Goal: Obtain resource: Download file/media

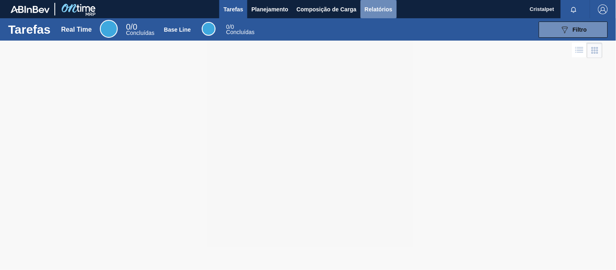
click at [376, 11] on span "Relatórios" at bounding box center [379, 9] width 28 height 10
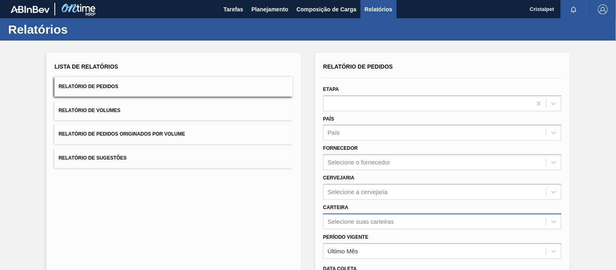
click at [371, 217] on div "Selecione suas carteiras" at bounding box center [435, 222] width 223 height 12
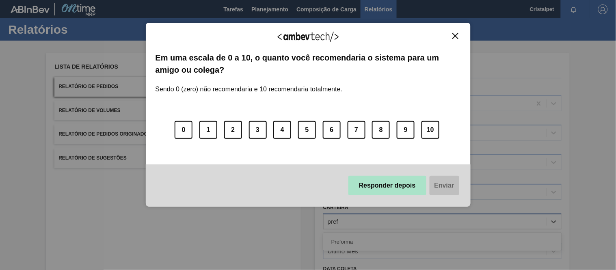
type input "pref"
click at [417, 183] on button "Responder depois" at bounding box center [388, 186] width 78 height 20
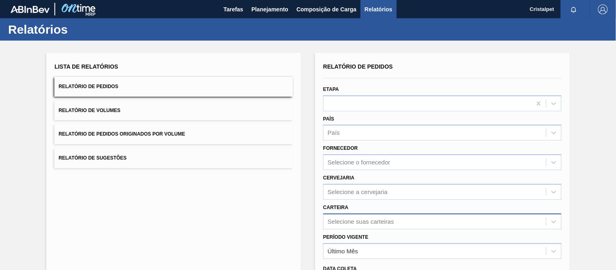
scroll to position [86, 0]
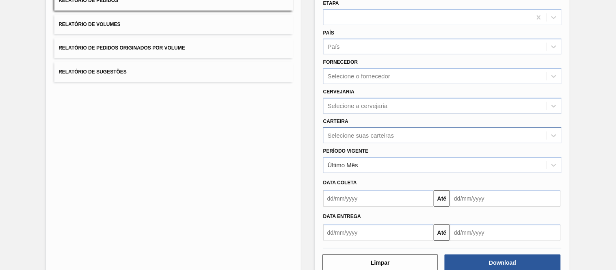
click at [353, 143] on div "Selecione suas carteiras" at bounding box center [442, 136] width 238 height 16
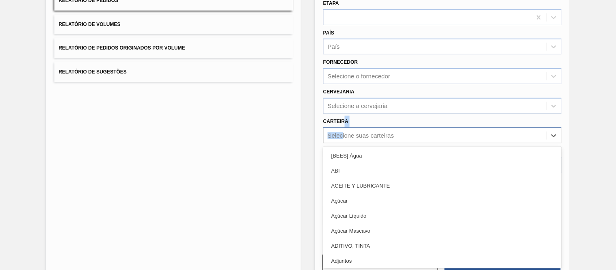
click at [343, 135] on div "Carteira option [BEES] Água focused, 1 of 101. 101 results available. Use Up an…" at bounding box center [442, 130] width 238 height 28
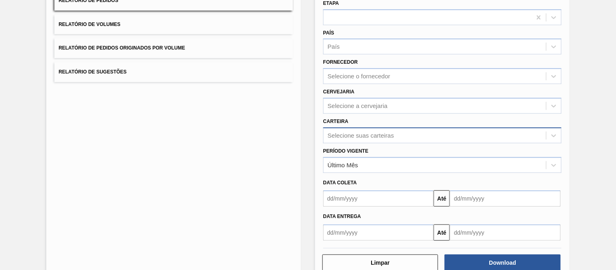
click at [359, 133] on div "Selecione suas carteiras" at bounding box center [361, 135] width 66 height 7
type input "pref"
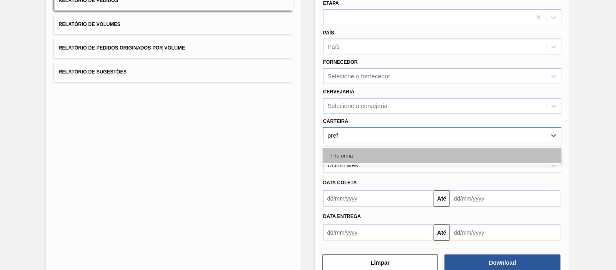
click at [334, 159] on div "Preforma" at bounding box center [442, 155] width 238 height 15
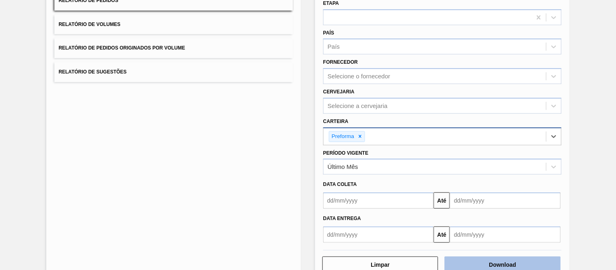
click at [504, 263] on button "Download" at bounding box center [503, 265] width 116 height 16
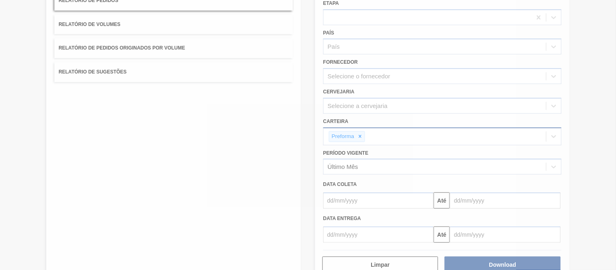
click at [352, 134] on div at bounding box center [308, 135] width 616 height 270
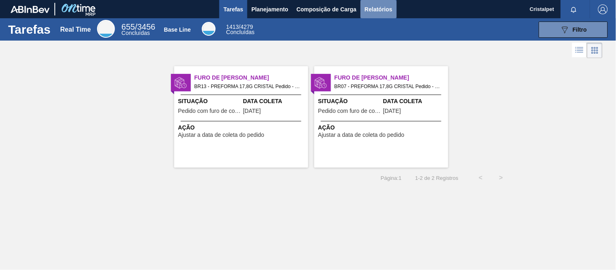
click at [371, 9] on span "Relatórios" at bounding box center [379, 9] width 28 height 10
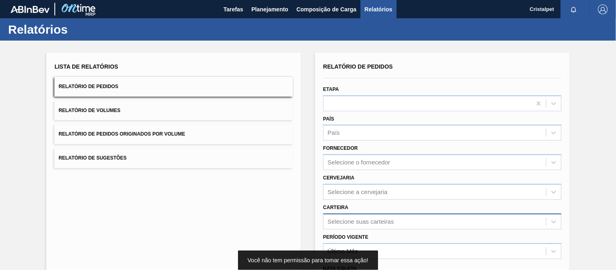
scroll to position [86, 0]
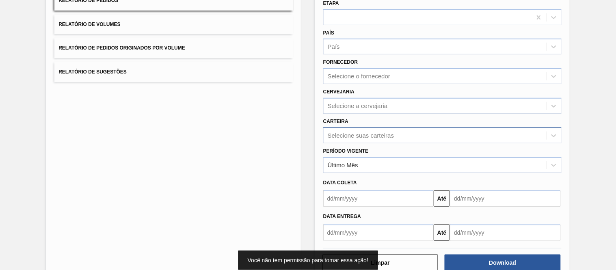
click at [372, 143] on div "Selecione suas carteiras" at bounding box center [442, 136] width 238 height 16
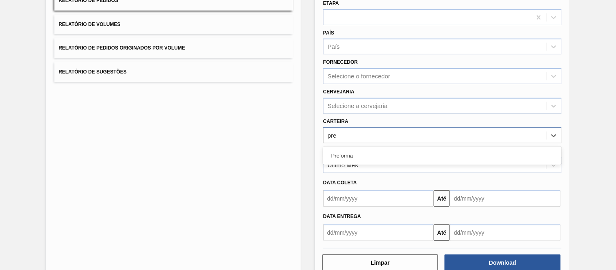
type input "pref"
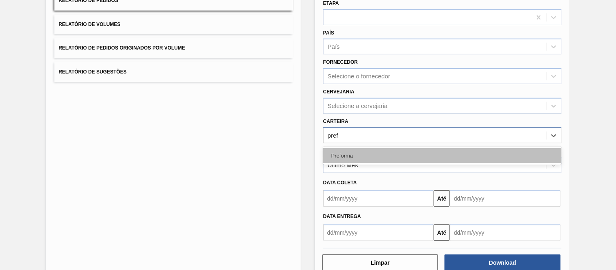
click at [362, 148] on div "Preforma" at bounding box center [442, 155] width 238 height 15
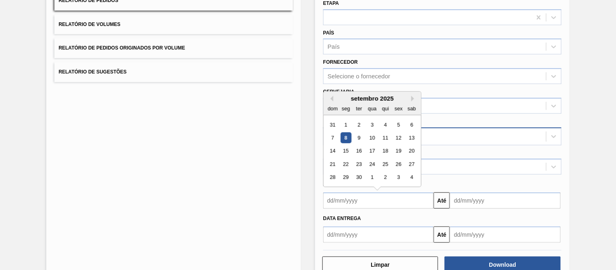
click at [364, 200] on input "text" at bounding box center [378, 201] width 111 height 16
click at [345, 121] on div "1" at bounding box center [346, 124] width 11 height 11
type input "[DATE]"
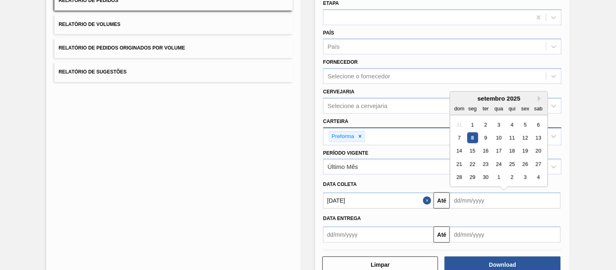
click at [482, 201] on input "text" at bounding box center [505, 201] width 111 height 16
click at [487, 177] on div "30" at bounding box center [486, 177] width 11 height 11
type input "[DATE]"
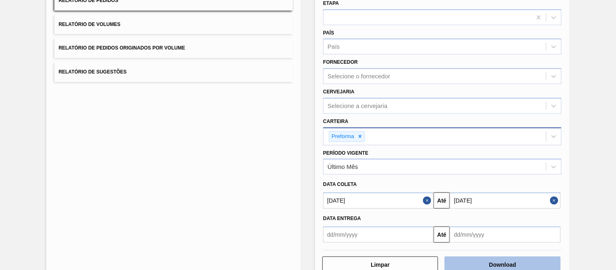
click at [502, 263] on button "Download" at bounding box center [503, 265] width 116 height 16
